Goal: Transaction & Acquisition: Purchase product/service

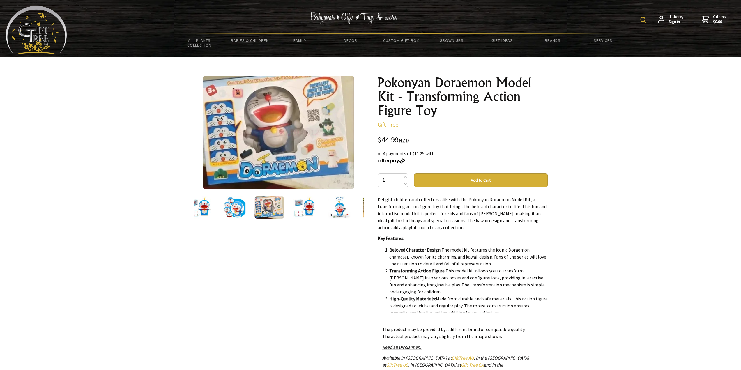
click at [299, 206] on img at bounding box center [304, 207] width 22 height 22
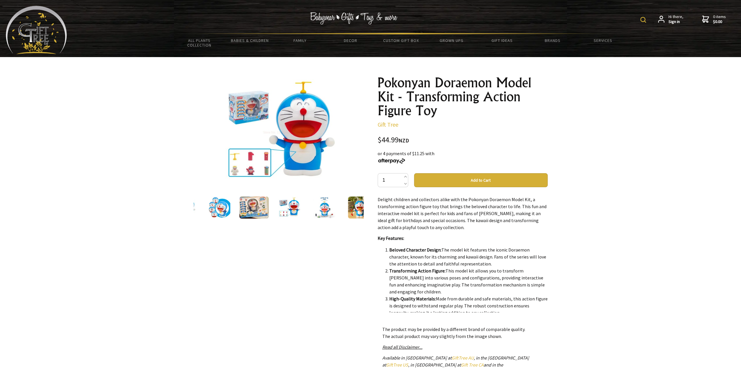
click at [324, 209] on img at bounding box center [324, 207] width 22 height 22
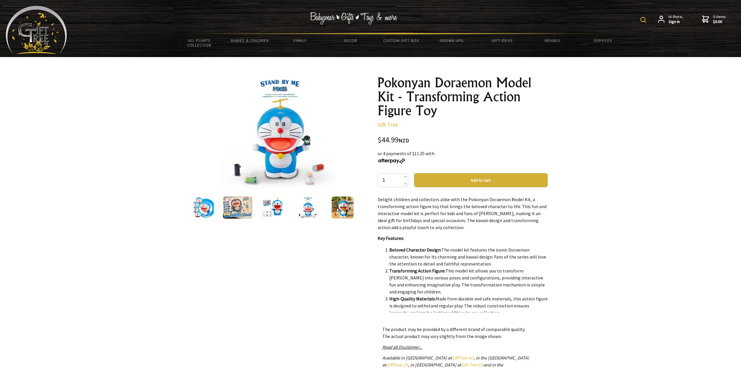
click at [335, 210] on img at bounding box center [342, 207] width 22 height 22
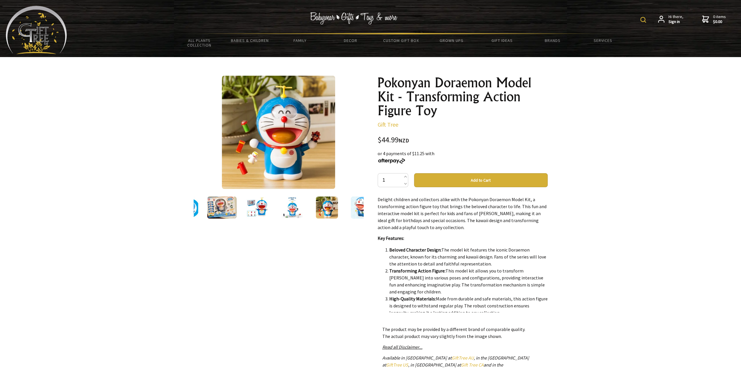
click at [350, 211] on img at bounding box center [361, 207] width 22 height 22
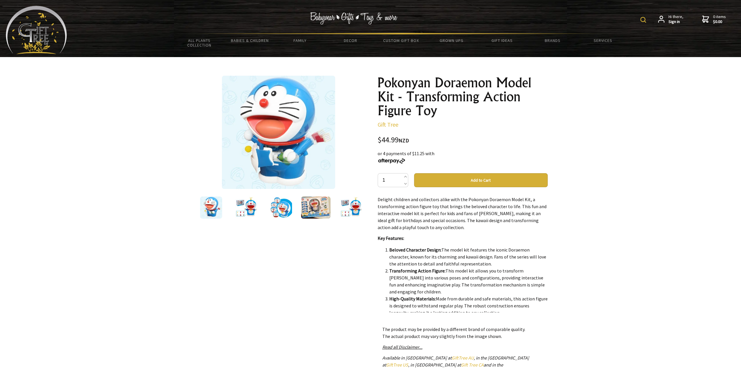
click at [279, 205] on img at bounding box center [281, 207] width 22 height 22
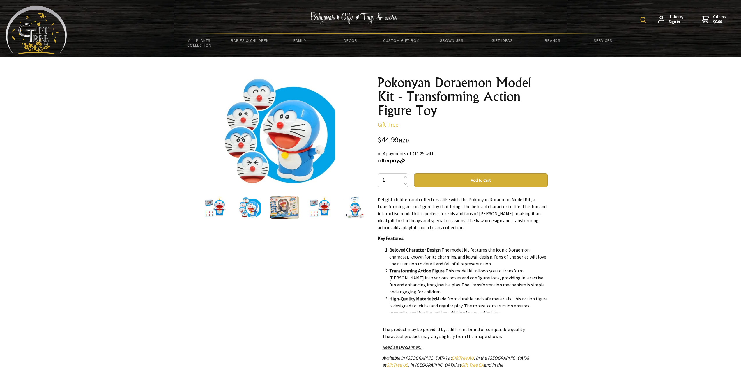
click at [218, 206] on img at bounding box center [214, 207] width 22 height 22
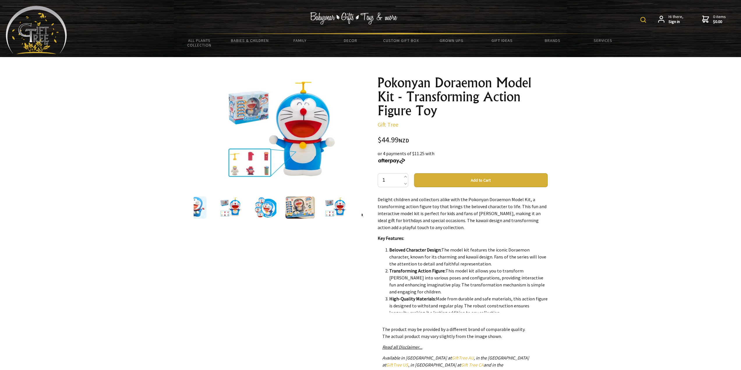
click at [202, 207] on img at bounding box center [195, 207] width 22 height 22
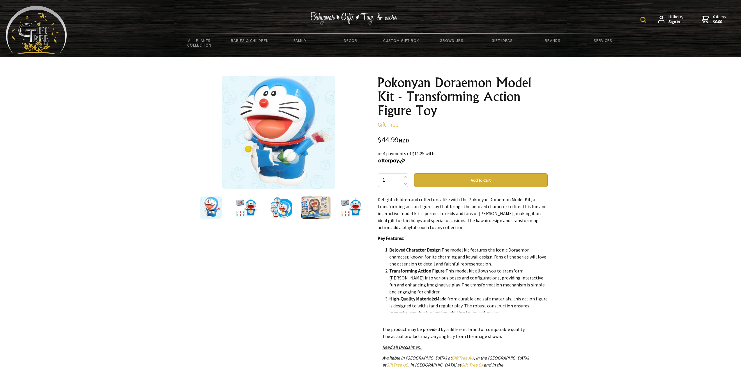
click at [363, 205] on div "1 /7" at bounding box center [278, 255] width 179 height 368
click at [357, 207] on img at bounding box center [351, 207] width 22 height 22
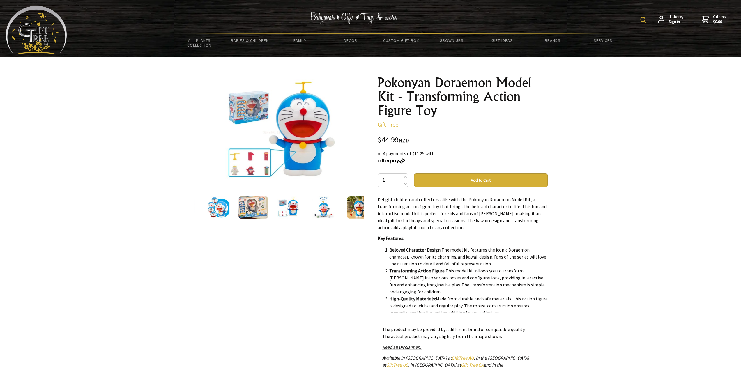
click at [357, 208] on img at bounding box center [358, 207] width 22 height 22
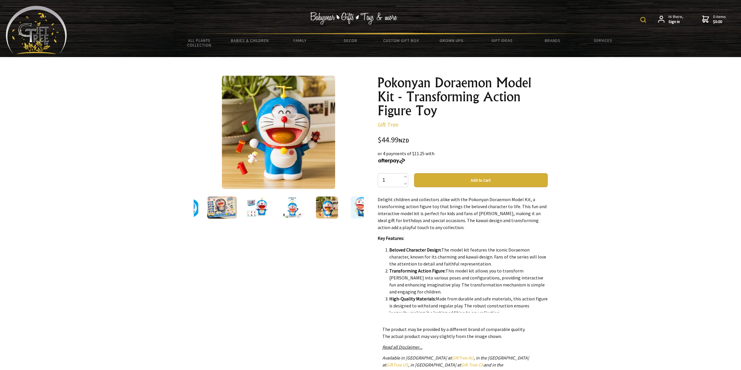
click at [357, 208] on img at bounding box center [361, 207] width 22 height 22
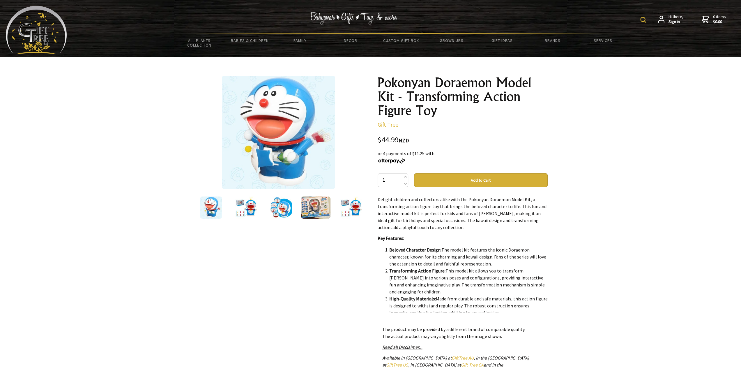
click at [212, 206] on img at bounding box center [211, 207] width 22 height 22
click at [235, 207] on img at bounding box center [246, 207] width 22 height 22
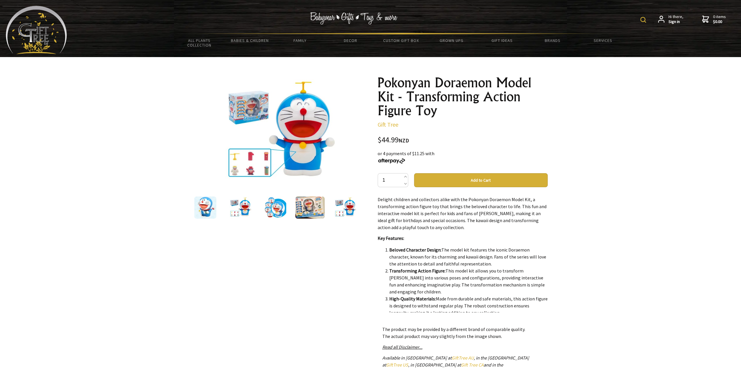
click at [274, 208] on img at bounding box center [275, 207] width 22 height 22
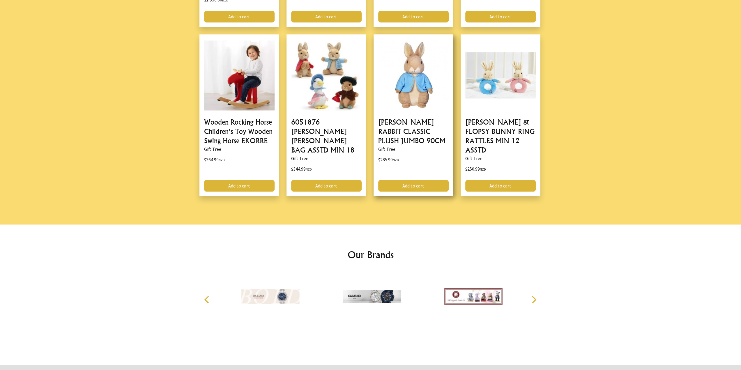
scroll to position [664, 0]
